Goal: Information Seeking & Learning: Understand process/instructions

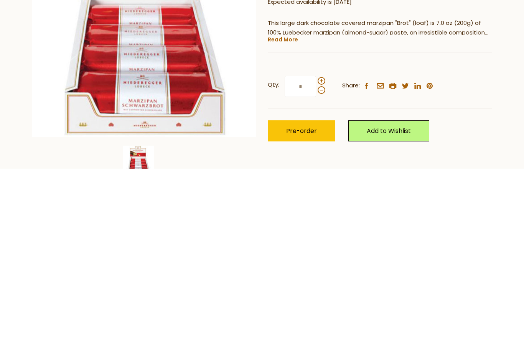
click at [490, 249] on div "Qty: * Share: facebook email printer twitter linkedin pinterest Pre-order" at bounding box center [380, 293] width 224 height 89
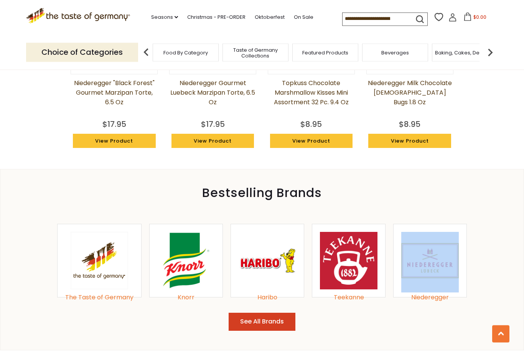
scroll to position [722, 0]
click at [481, 255] on div "The Taste of Germany Knorr Haribo Teekanne Niederegger" at bounding box center [261, 261] width 471 height 104
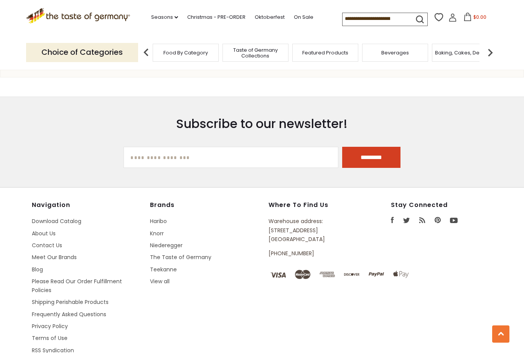
scroll to position [1009, 0]
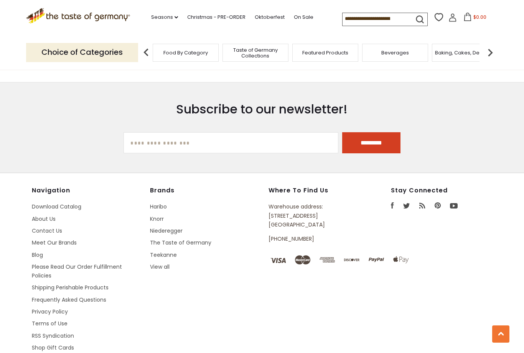
click at [80, 286] on link "Shipping Perishable Products" at bounding box center [70, 288] width 77 height 8
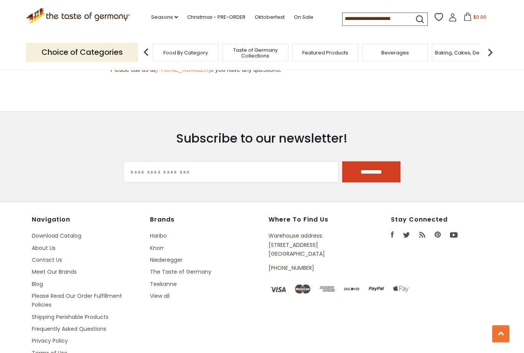
scroll to position [856, 0]
click at [420, 285] on div "Navigation Download Catalog About Us Contact Us Meet Our Brands Blog Please Rea…" at bounding box center [262, 305] width 460 height 180
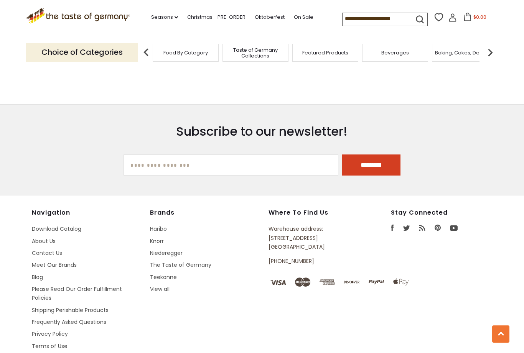
scroll to position [862, 0]
click at [87, 318] on link "Frequently Asked Questions" at bounding box center [69, 322] width 74 height 8
